Goal: Task Accomplishment & Management: Manage account settings

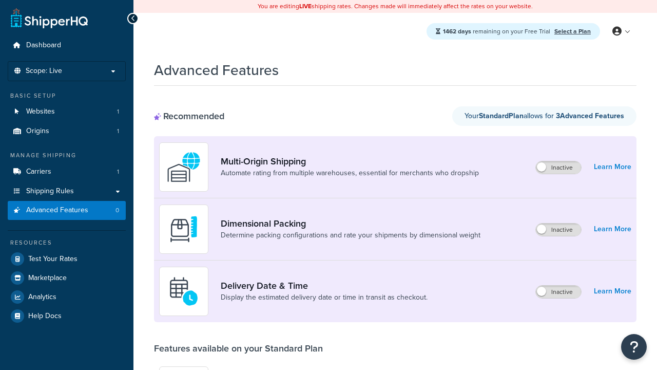
scroll to position [268, 0]
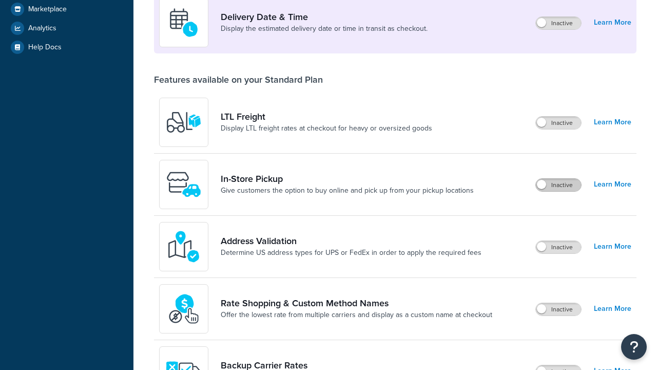
click at [558, 185] on label "Inactive" at bounding box center [558, 185] width 45 height 12
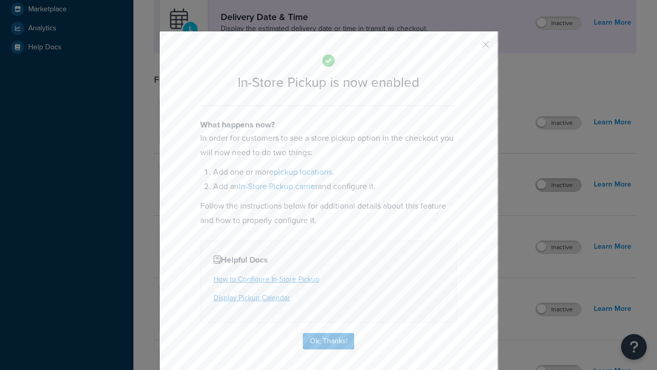
scroll to position [0, 0]
